Goal: Task Accomplishment & Management: Manage account settings

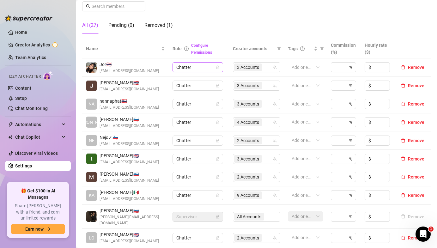
scroll to position [113, 0]
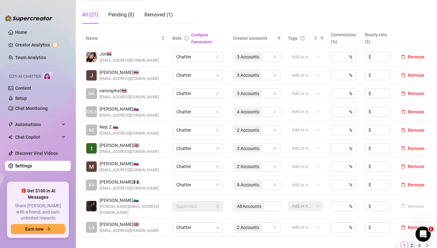
click at [409, 242] on link "2" at bounding box center [411, 245] width 7 height 7
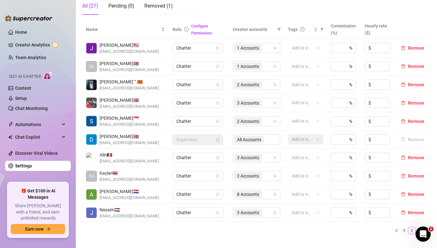
scroll to position [123, 0]
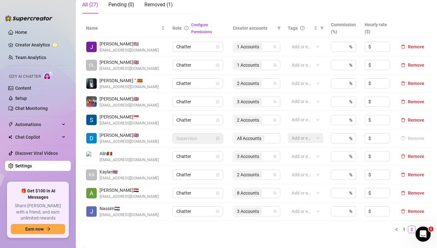
click at [95, 102] on img at bounding box center [91, 101] width 10 height 10
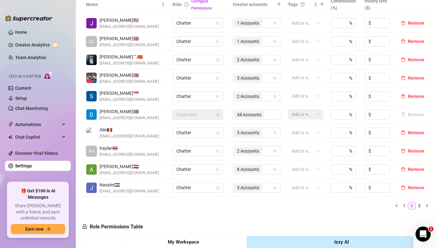
scroll to position [208, 0]
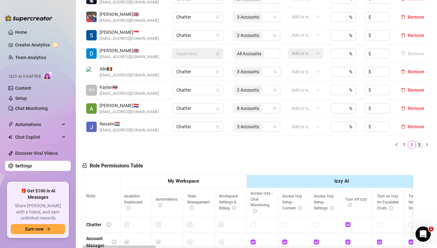
click at [419, 147] on link "3" at bounding box center [419, 144] width 7 height 7
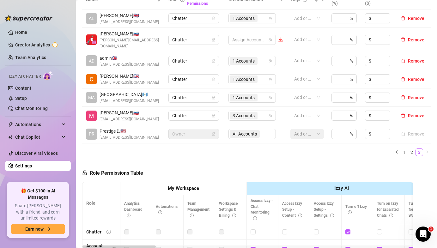
scroll to position [141, 0]
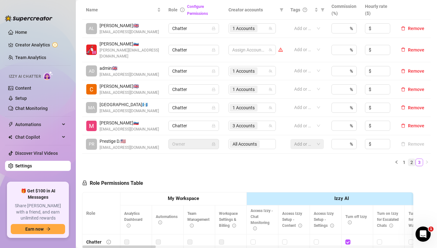
click at [412, 159] on link "2" at bounding box center [411, 162] width 7 height 7
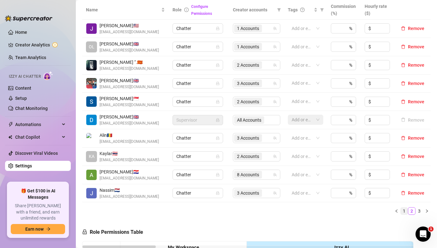
click at [403, 212] on link "1" at bounding box center [404, 211] width 7 height 7
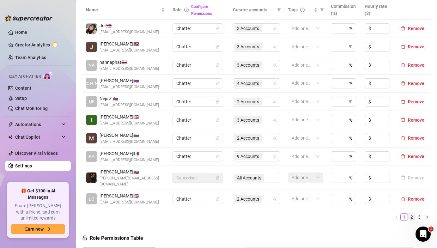
click at [410, 214] on link "2" at bounding box center [411, 217] width 7 height 7
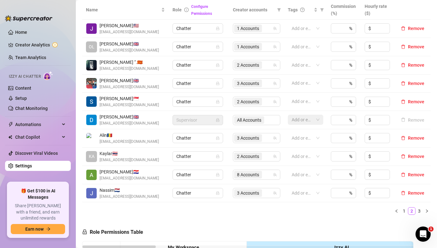
drag, startPoint x: 100, startPoint y: 81, endPoint x: 141, endPoint y: 82, distance: 41.1
click at [142, 82] on span "[PERSON_NAME] 🇬🇧" at bounding box center [129, 80] width 59 height 7
click at [419, 211] on link "3" at bounding box center [419, 211] width 7 height 7
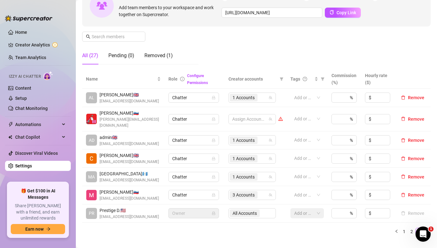
scroll to position [71, 0]
click at [168, 58] on div "Removed (1)" at bounding box center [158, 56] width 28 height 8
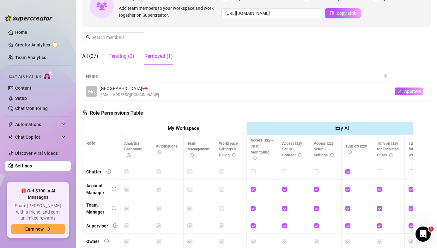
click at [128, 58] on div "Pending (0)" at bounding box center [121, 56] width 26 height 8
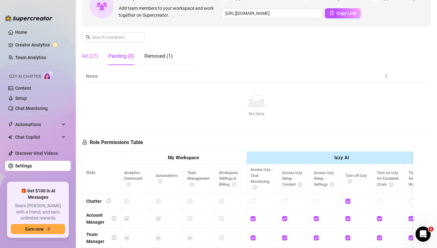
click at [90, 60] on div "All (27)" at bounding box center [90, 56] width 16 height 8
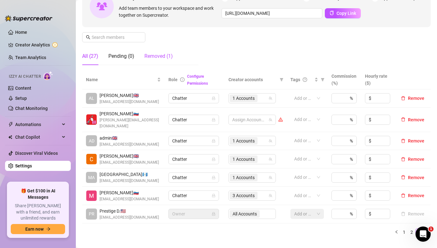
drag, startPoint x: 155, startPoint y: 57, endPoint x: 144, endPoint y: 57, distance: 10.4
click at [155, 57] on div "Removed (1)" at bounding box center [158, 56] width 28 height 8
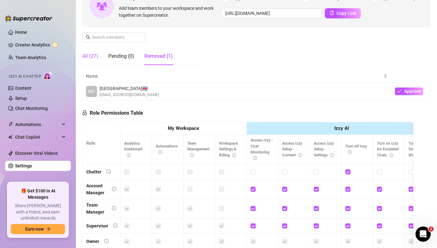
click at [91, 57] on div "All (27)" at bounding box center [90, 56] width 16 height 8
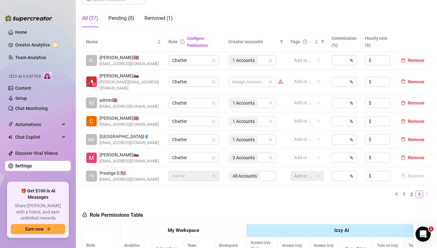
scroll to position [110, 0]
click at [405, 190] on link "1" at bounding box center [404, 193] width 7 height 7
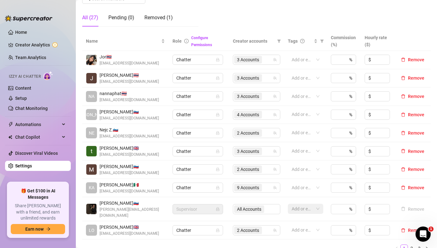
scroll to position [139, 0]
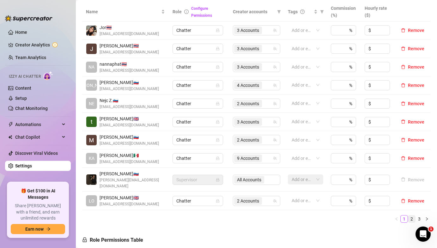
click at [410, 216] on link "2" at bounding box center [411, 219] width 7 height 7
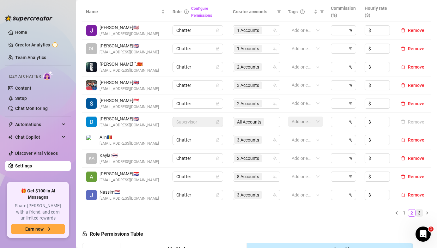
click at [421, 216] on link "3" at bounding box center [419, 213] width 7 height 7
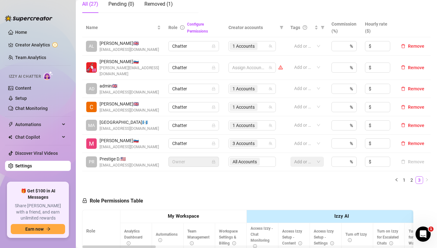
scroll to position [120, 0]
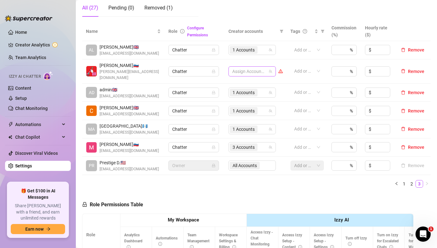
click at [247, 67] on div at bounding box center [249, 71] width 38 height 9
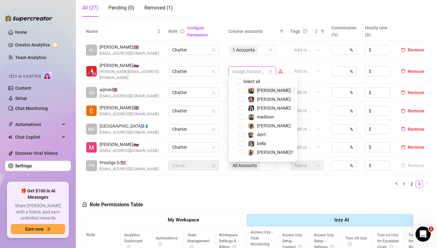
click at [289, 60] on td "Add or enter new" at bounding box center [307, 71] width 41 height 24
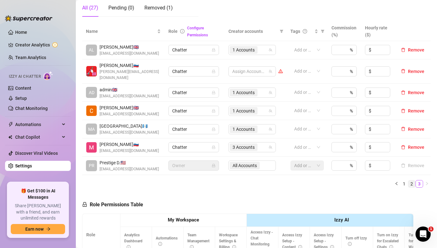
click at [413, 181] on link "2" at bounding box center [411, 184] width 7 height 7
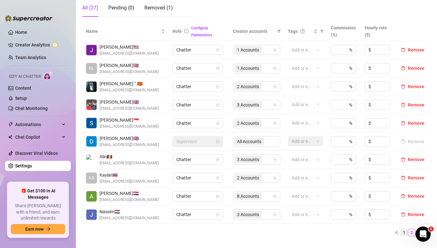
click at [406, 233] on link "1" at bounding box center [404, 232] width 7 height 7
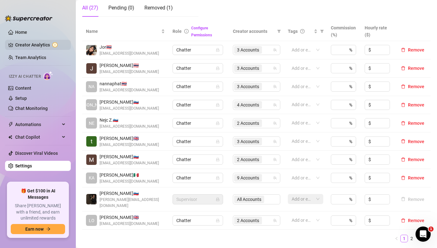
click at [40, 47] on link "Creator Analytics" at bounding box center [40, 45] width 51 height 10
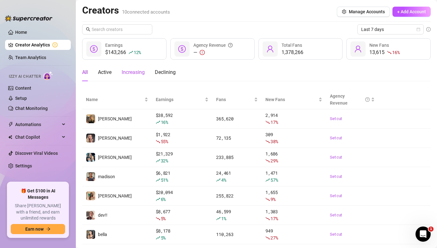
click at [143, 72] on div "Increasing" at bounding box center [133, 73] width 23 height 8
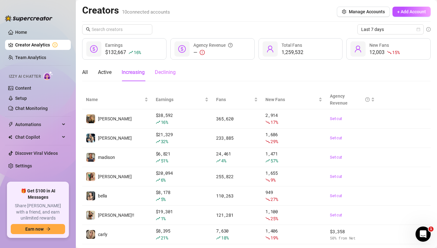
click at [166, 77] on div "Declining" at bounding box center [165, 73] width 21 height 18
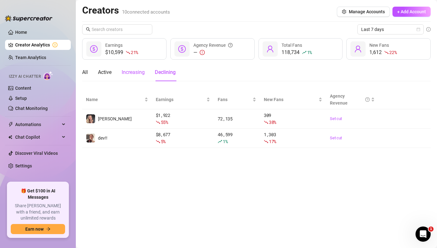
click at [136, 73] on div "Increasing" at bounding box center [133, 73] width 23 height 8
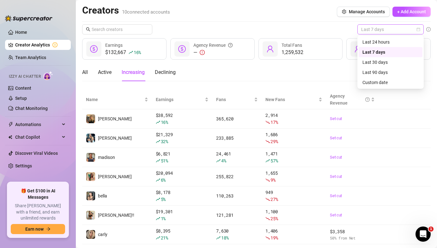
click at [399, 28] on span "Last 7 days" at bounding box center [390, 29] width 59 height 9
click at [383, 74] on div "Last 90 days" at bounding box center [391, 72] width 56 height 7
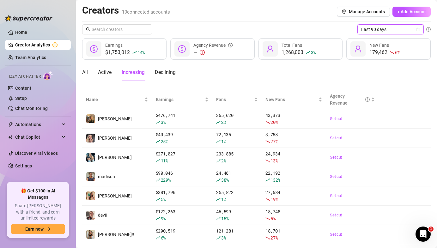
click at [385, 33] on span "Last 90 days" at bounding box center [390, 29] width 59 height 9
click at [383, 30] on span "Last 90 days" at bounding box center [390, 29] width 59 height 9
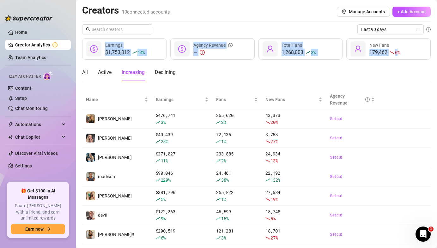
drag, startPoint x: 397, startPoint y: 51, endPoint x: 309, endPoint y: 34, distance: 89.7
click at [309, 34] on div "Last 90 days $1,753,012 14 % Earnings — Agency Revenue 1,268,003 3 % Total Fans…" at bounding box center [256, 153] width 349 height 259
